Goal: Information Seeking & Learning: Learn about a topic

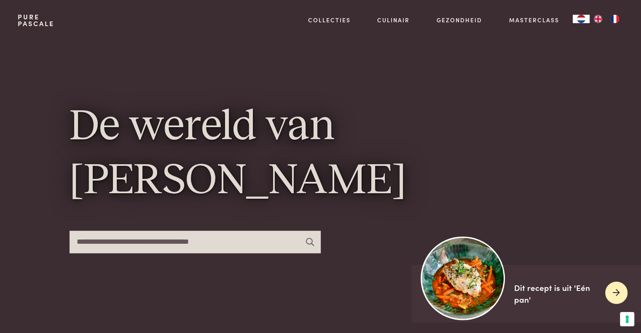
click at [453, 281] on img at bounding box center [463, 278] width 84 height 84
click at [619, 296] on icon at bounding box center [616, 293] width 7 height 12
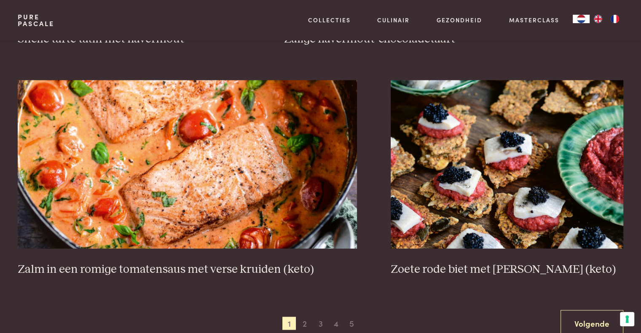
scroll to position [1559, 0]
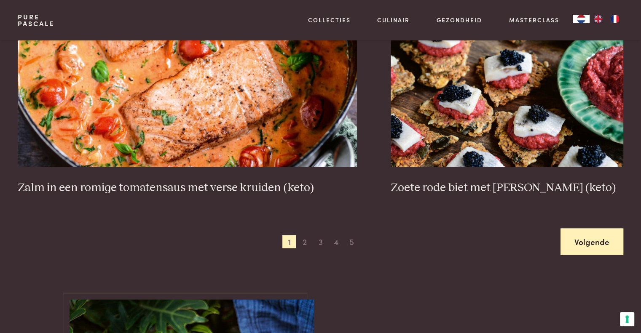
click at [591, 237] on link "Volgende" at bounding box center [591, 241] width 63 height 27
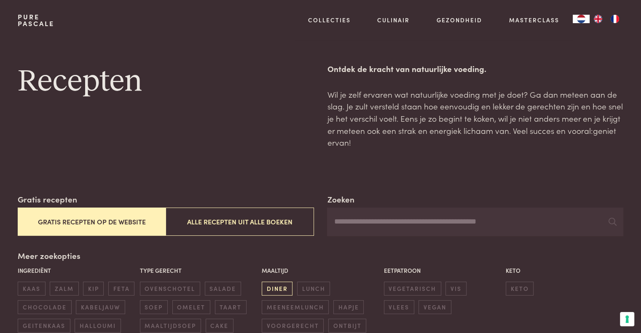
click at [270, 292] on span "diner" at bounding box center [277, 289] width 31 height 14
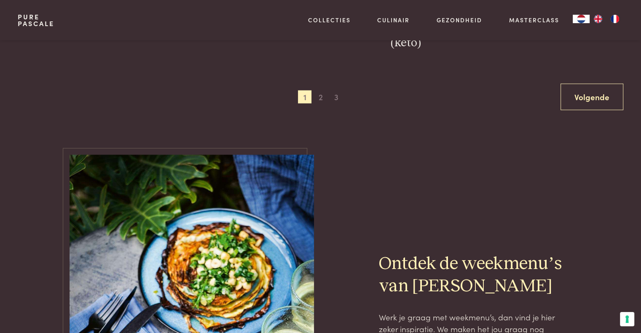
scroll to position [1584, 0]
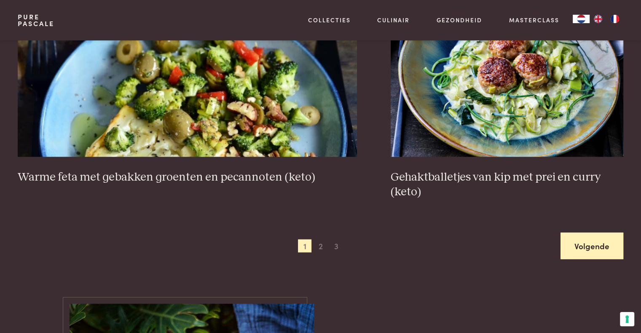
click at [605, 243] on link "Volgende" at bounding box center [591, 246] width 63 height 27
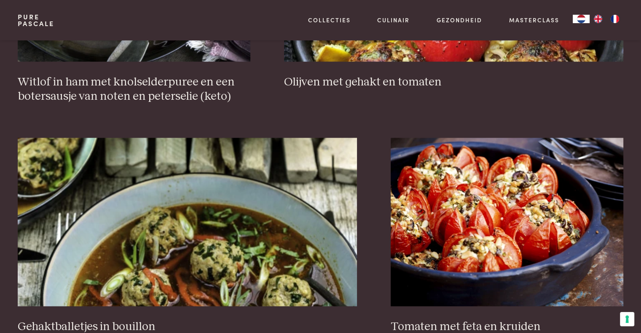
scroll to position [1584, 0]
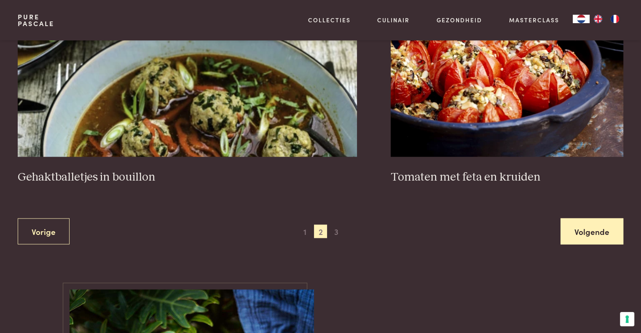
click at [593, 236] on link "Volgende" at bounding box center [591, 231] width 63 height 27
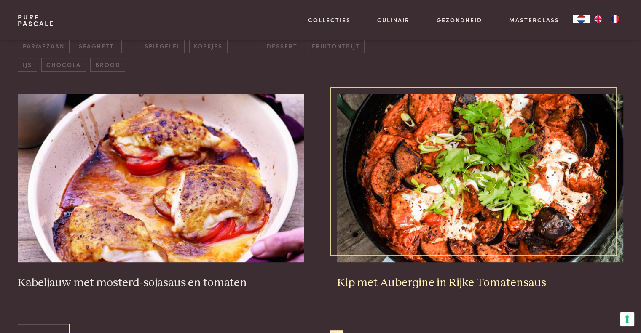
scroll to position [362, 0]
